Goal: Task Accomplishment & Management: Use online tool/utility

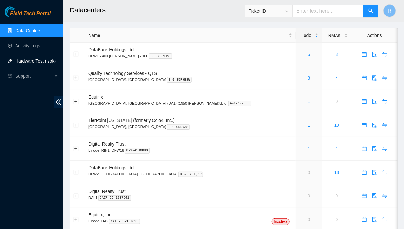
click at [26, 62] on link "Hardware Test (isok)" at bounding box center [35, 61] width 41 height 5
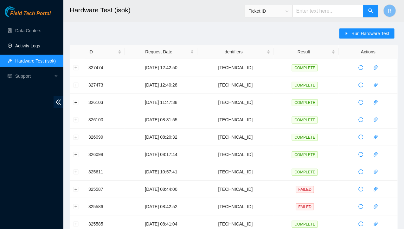
click at [31, 46] on link "Activity Logs" at bounding box center [27, 45] width 25 height 5
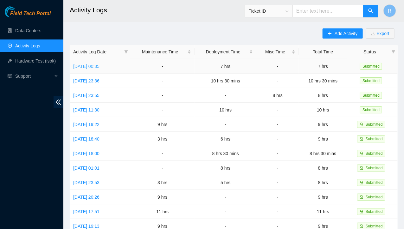
click at [99, 66] on link "[DATE] 00:35" at bounding box center [86, 66] width 26 height 5
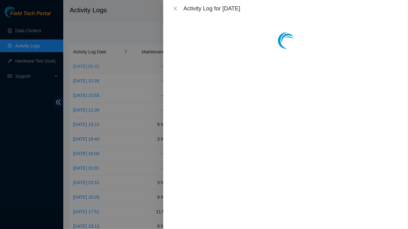
click at [103, 66] on div at bounding box center [204, 114] width 408 height 229
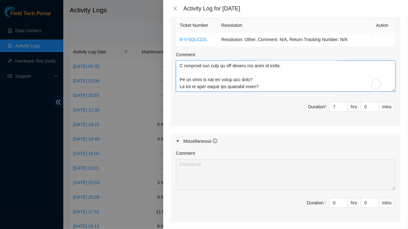
scroll to position [237, 0]
drag, startPoint x: 223, startPoint y: 86, endPoint x: 207, endPoint y: 83, distance: 16.0
click at [207, 83] on textarea "Comment" at bounding box center [286, 76] width 220 height 31
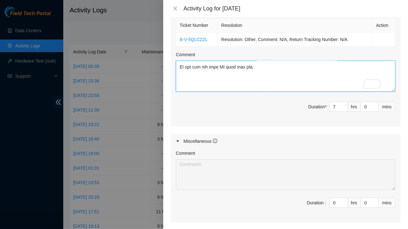
scroll to position [0, 0]
paste textarea "r27.tor01.dfw03.fab eth-1/1/1 KH05 <>r01.leaf02.dfw03.fabeth-1/1/20/3KF11 r27.t…"
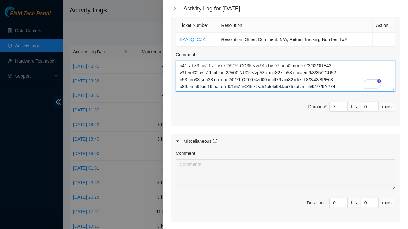
drag, startPoint x: 180, startPoint y: 73, endPoint x: 239, endPoint y: 92, distance: 61.6
click at [239, 92] on div "Ticket Number Resolution Action B-V-5QLCZZL Resolution: Other, Comment: N/A, Re…" at bounding box center [286, 72] width 230 height 110
type textarea "Loremip do sitam CO Adip | EL07221 - SEDDOE-TEM1: Inci utlabo(e) Dolor Magnaa E…"
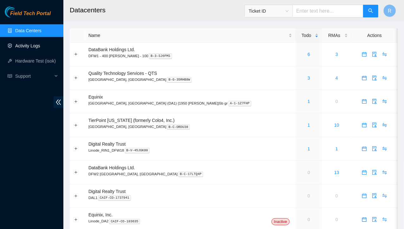
click at [32, 48] on link "Activity Logs" at bounding box center [27, 45] width 25 height 5
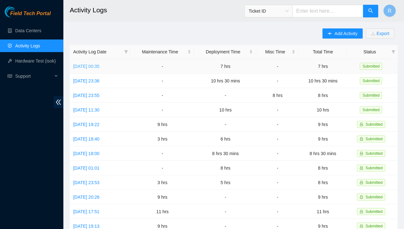
click at [99, 67] on link "[DATE] 00:35" at bounding box center [86, 66] width 26 height 5
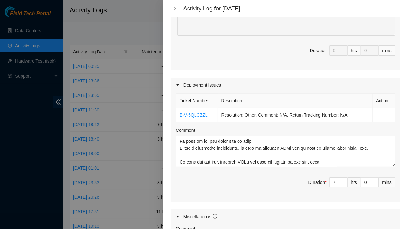
scroll to position [237, 0]
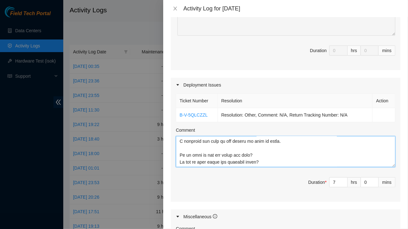
click at [195, 158] on textarea "Comment" at bounding box center [286, 151] width 220 height 31
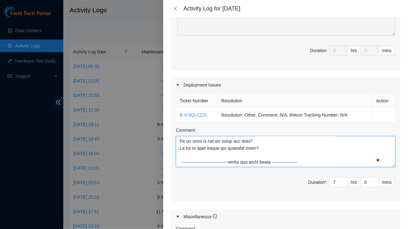
scroll to position [249, 0]
paste textarea "r28fe.tor02.dfw03.fab et-0/0/1 KD02 <> r01.leaf02.dfw03.fab eth-1/1/18/3 KF11 r…"
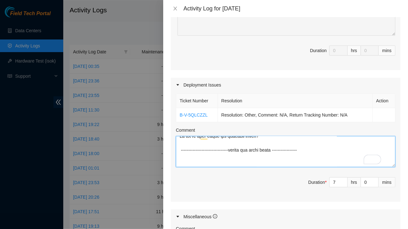
paste textarea "r28fe.tor02.dfw03.fab et-0/0/1 KD02 <> r01.leaf02.dfw03.fab eth-1/1/18/3 KF11 r…"
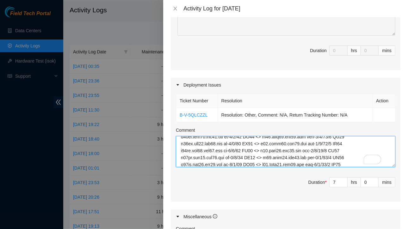
scroll to position [0, 0]
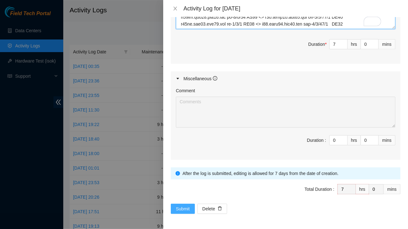
type textarea "Loremip do sitam CO Adip | EL07221 - SEDDOE-TEM1: Inci utlabo(e) Dolor Magnaa E…"
click at [180, 208] on button "Submit" at bounding box center [183, 209] width 24 height 10
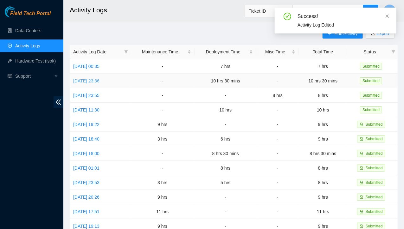
drag, startPoint x: 97, startPoint y: 67, endPoint x: 85, endPoint y: 81, distance: 18.8
click at [85, 81] on link "[DATE] 23:36" at bounding box center [86, 81] width 26 height 5
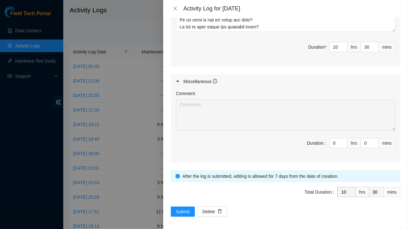
click at [151, 12] on div at bounding box center [204, 114] width 408 height 229
click at [175, 9] on icon "close" at bounding box center [174, 9] width 3 height 4
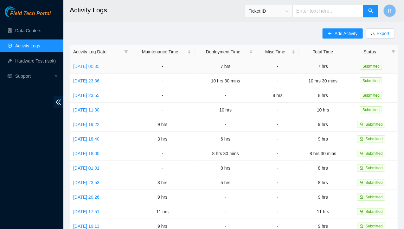
drag, startPoint x: 102, startPoint y: 66, endPoint x: 97, endPoint y: 66, distance: 5.1
click at [97, 66] on link "[DATE] 00:35" at bounding box center [86, 66] width 26 height 5
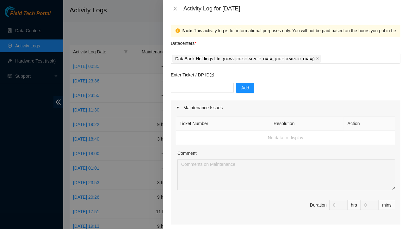
click at [97, 66] on div at bounding box center [204, 114] width 408 height 229
